Goal: Transaction & Acquisition: Purchase product/service

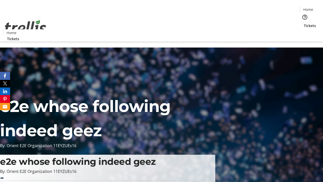
click at [308, 8] on span "Sign Up" at bounding box center [310, 7] width 15 height 6
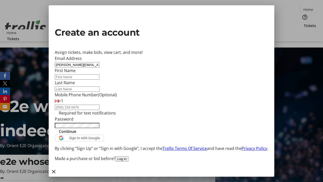
type input "[PERSON_NAME][EMAIL_ADDRESS][DOMAIN_NAME]"
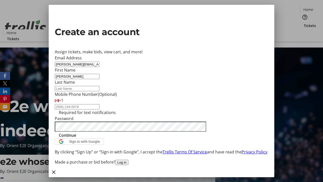
type input "[PERSON_NAME]"
type input "Okuneva"
click at [76, 138] on span "Continue" at bounding box center [67, 135] width 17 height 6
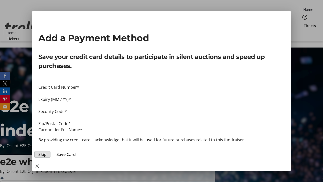
click at [46, 151] on span "Skip" at bounding box center [42, 154] width 8 height 6
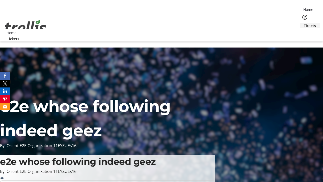
click at [304, 23] on span "Tickets" at bounding box center [310, 25] width 12 height 5
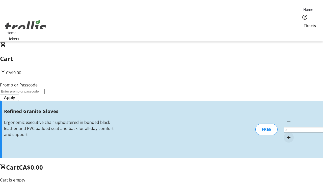
click at [285, 134] on mat-icon "Increment by one" at bounding box center [288, 137] width 6 height 6
type input "1"
